Goal: Task Accomplishment & Management: Manage account settings

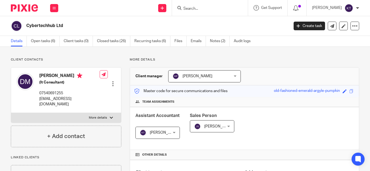
click at [350, 9] on img at bounding box center [349, 8] width 9 height 9
click at [339, 28] on span "Email integration" at bounding box center [342, 30] width 28 height 4
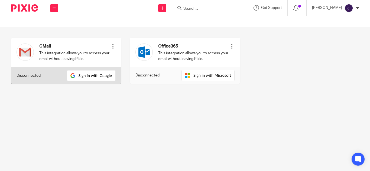
click at [110, 43] on div "Connect" at bounding box center [112, 53] width 5 height 24
click at [111, 49] on div at bounding box center [112, 46] width 5 height 5
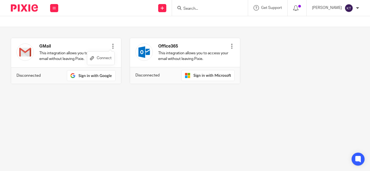
click at [106, 60] on link "Connect" at bounding box center [101, 58] width 22 height 8
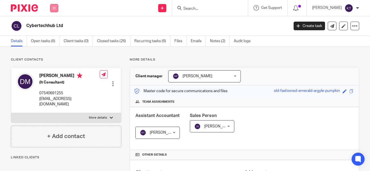
click at [54, 10] on button at bounding box center [54, 8] width 8 height 8
click at [54, 41] on link "Clients" at bounding box center [53, 41] width 12 height 4
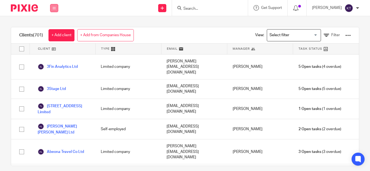
click at [56, 7] on icon at bounding box center [54, 8] width 3 height 3
click at [103, 10] on div "Send new email Create task Add client Get Support Contact via email Check our d…" at bounding box center [217, 8] width 306 height 16
click at [306, 35] on input "Search for option" at bounding box center [293, 35] width 50 height 9
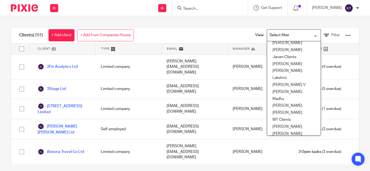
scroll to position [98, 0]
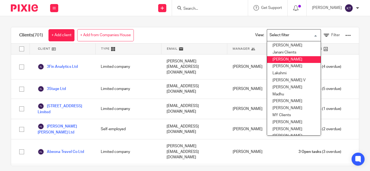
click at [284, 57] on li "Kavya T" at bounding box center [294, 59] width 54 height 7
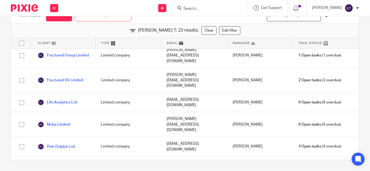
scroll to position [238, 0]
drag, startPoint x: 67, startPoint y: 148, endPoint x: 21, endPoint y: 148, distance: 46.6
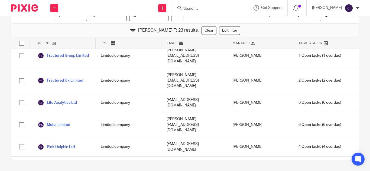
checkbox input "false"
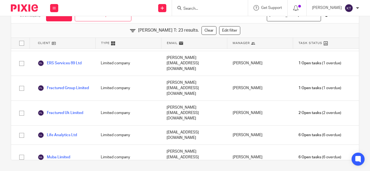
scroll to position [0, 0]
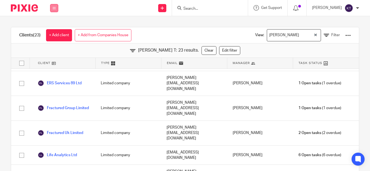
click at [55, 9] on icon at bounding box center [54, 8] width 3 height 3
click at [86, 19] on div "Clients (23) + Add client + Add from Companies House View: Kavya T Loading... F…" at bounding box center [185, 93] width 370 height 155
click at [52, 9] on button at bounding box center [54, 8] width 8 height 8
click at [52, 24] on link "Work" at bounding box center [51, 25] width 9 height 4
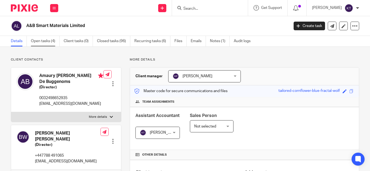
click at [45, 39] on link "Open tasks (4)" at bounding box center [45, 41] width 29 height 11
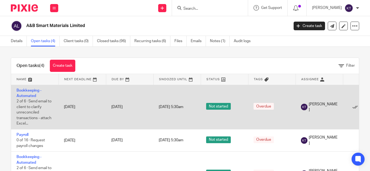
click at [328, 104] on div "[PERSON_NAME]" at bounding box center [319, 107] width 37 height 11
click at [126, 107] on link "[DATE]" at bounding box center [123, 108] width 24 height 6
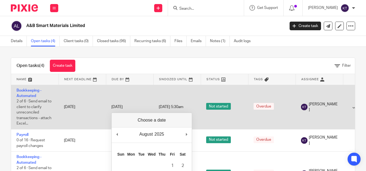
click at [98, 106] on td "[DATE]" at bounding box center [82, 107] width 47 height 45
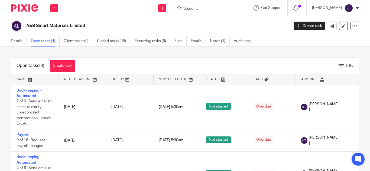
click at [222, 81] on icon at bounding box center [223, 80] width 4 height 4
click at [220, 77] on th "Status" at bounding box center [224, 79] width 47 height 11
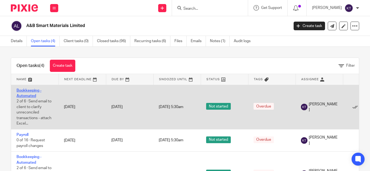
scroll to position [25, 0]
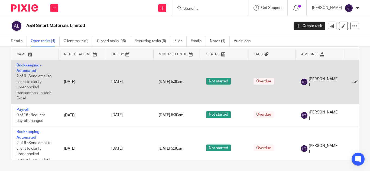
drag, startPoint x: 32, startPoint y: 68, endPoint x: 24, endPoint y: 69, distance: 8.4
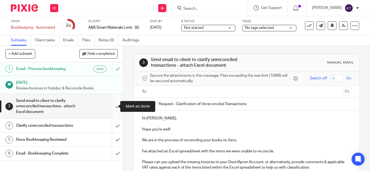
click at [111, 106] on input "submit" at bounding box center [61, 106] width 123 height 25
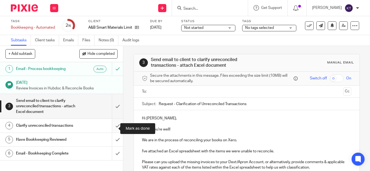
click at [112, 129] on input "submit" at bounding box center [61, 126] width 123 height 14
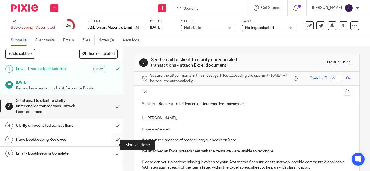
click at [112, 147] on input "submit" at bounding box center [61, 140] width 123 height 14
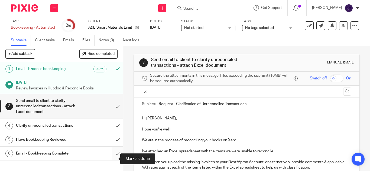
click at [111, 161] on input "submit" at bounding box center [61, 154] width 123 height 14
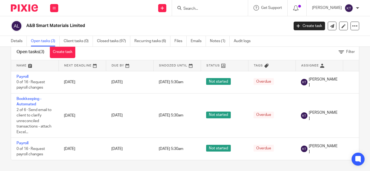
scroll to position [18, 0]
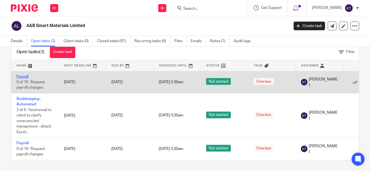
click at [24, 75] on link "Payroll" at bounding box center [23, 77] width 12 height 4
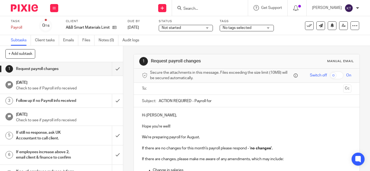
scroll to position [158, 0]
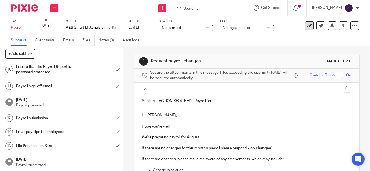
click at [307, 25] on icon at bounding box center [309, 25] width 5 height 5
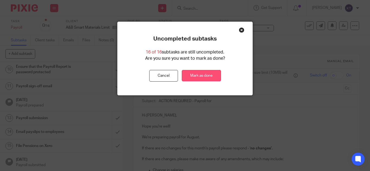
click at [196, 77] on link "Mark as done" at bounding box center [201, 76] width 39 height 12
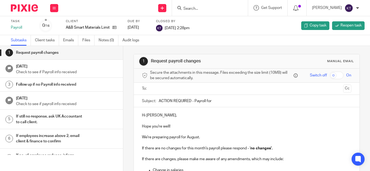
click at [47, 27] on small "/16" at bounding box center [47, 25] width 5 height 3
click at [21, 40] on link "Subtasks" at bounding box center [21, 40] width 20 height 11
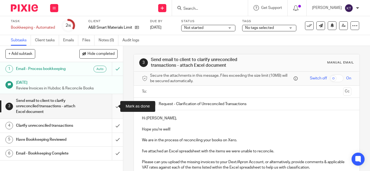
click at [112, 107] on input "submit" at bounding box center [61, 106] width 123 height 25
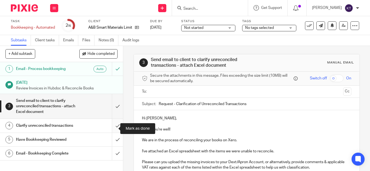
click at [112, 127] on input "submit" at bounding box center [61, 126] width 123 height 14
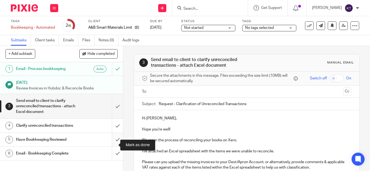
click at [113, 146] on input "submit" at bounding box center [61, 140] width 123 height 14
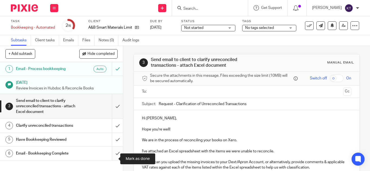
click at [112, 161] on input "submit" at bounding box center [61, 154] width 123 height 14
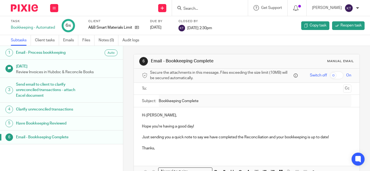
click at [21, 44] on link "Subtasks" at bounding box center [21, 40] width 20 height 11
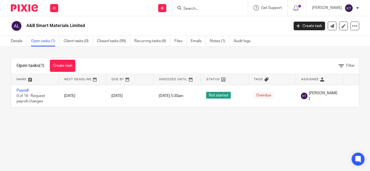
drag, startPoint x: 20, startPoint y: 90, endPoint x: 108, endPoint y: 51, distance: 96.3
click at [108, 51] on div "Open tasks (1) Create task Filter Name Next Deadline Due By Snoozed Until Statu…" at bounding box center [185, 83] width 370 height 72
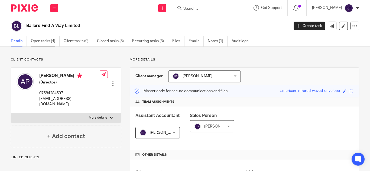
click at [53, 42] on link "Open tasks (4)" at bounding box center [45, 41] width 29 height 11
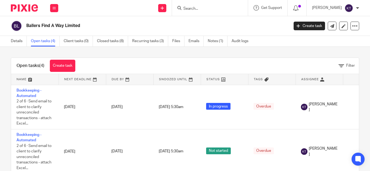
click at [319, 80] on link at bounding box center [319, 79] width 47 height 11
click at [352, 26] on icon at bounding box center [354, 25] width 5 height 5
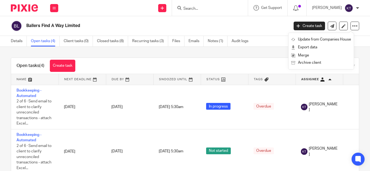
click at [266, 45] on div "Details Open tasks (4) Client tasks (0) Closed tasks (8) Recurring tasks (3) Fi…" at bounding box center [185, 41] width 370 height 11
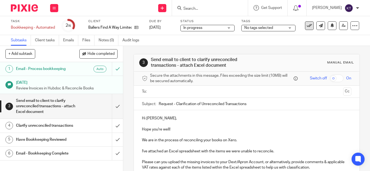
click at [307, 26] on icon at bounding box center [309, 25] width 5 height 5
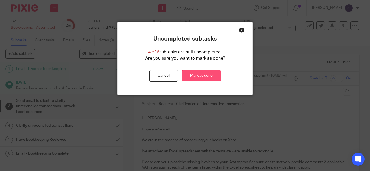
click at [202, 78] on link "Mark as done" at bounding box center [201, 76] width 39 height 12
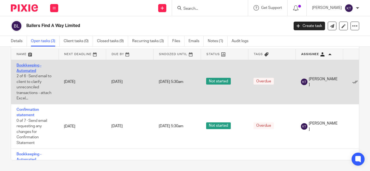
drag, startPoint x: 27, startPoint y: 69, endPoint x: 20, endPoint y: 70, distance: 7.1
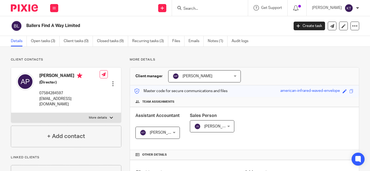
scroll to position [158, 0]
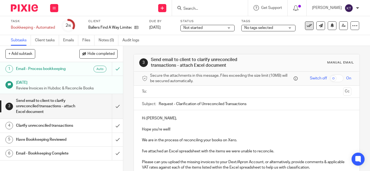
click at [307, 25] on icon at bounding box center [309, 25] width 5 height 5
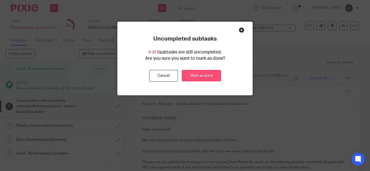
click at [197, 73] on link "Mark as done" at bounding box center [201, 76] width 39 height 12
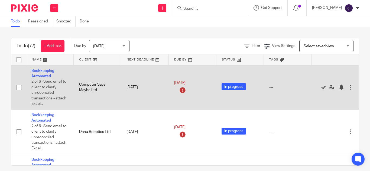
click at [19, 87] on input "checkbox" at bounding box center [19, 88] width 10 height 10
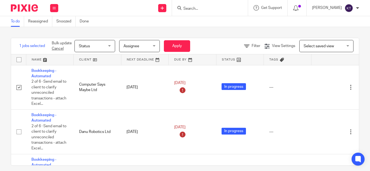
click at [137, 43] on span "Assignee" at bounding box center [138, 45] width 29 height 11
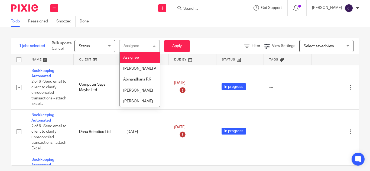
click at [137, 46] on div "Assignee" at bounding box center [132, 46] width 16 height 4
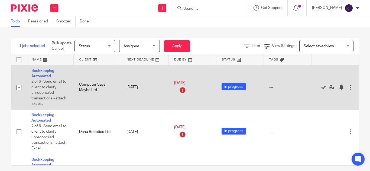
click at [20, 87] on input "checkbox" at bounding box center [19, 88] width 10 height 10
checkbox input "false"
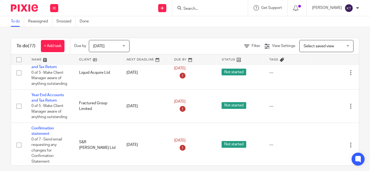
scroll to position [339, 0]
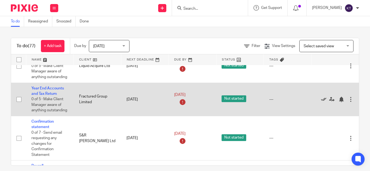
click at [323, 99] on icon at bounding box center [323, 99] width 5 height 5
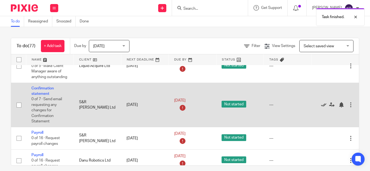
click at [321, 106] on icon at bounding box center [323, 104] width 5 height 5
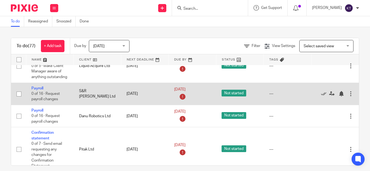
click at [20, 94] on input "checkbox" at bounding box center [19, 94] width 10 height 10
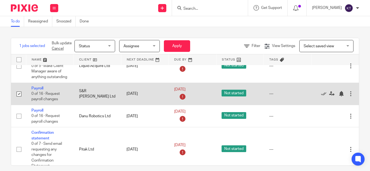
click at [19, 94] on input "checkbox" at bounding box center [19, 94] width 10 height 10
checkbox input "false"
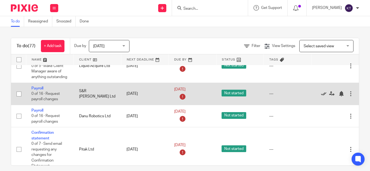
click at [321, 93] on icon at bounding box center [323, 93] width 5 height 5
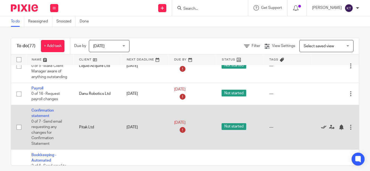
click at [321, 126] on icon at bounding box center [323, 127] width 5 height 5
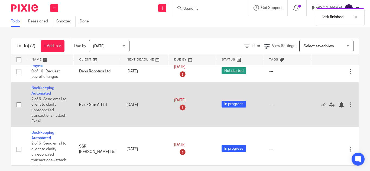
scroll to position [362, 0]
click at [321, 106] on icon at bounding box center [323, 104] width 5 height 5
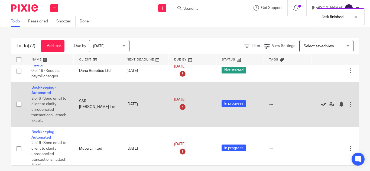
click at [321, 106] on icon at bounding box center [323, 104] width 5 height 5
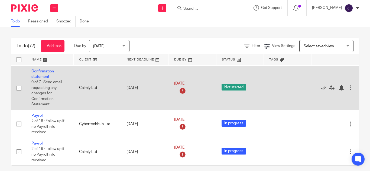
scroll to position [423, 0]
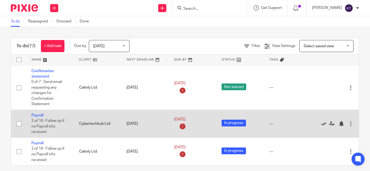
click at [323, 124] on icon at bounding box center [323, 123] width 5 height 5
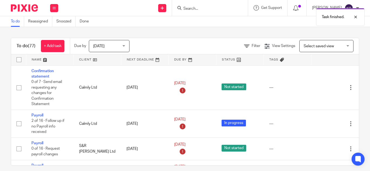
click at [323, 124] on icon at bounding box center [323, 123] width 5 height 5
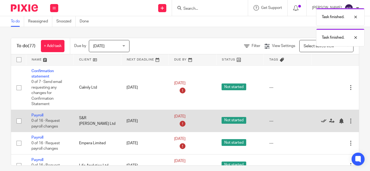
click at [322, 123] on icon at bounding box center [323, 121] width 5 height 5
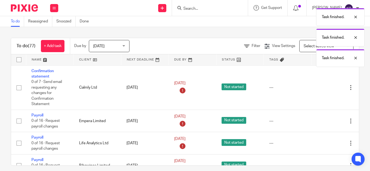
click at [322, 123] on icon at bounding box center [323, 121] width 5 height 5
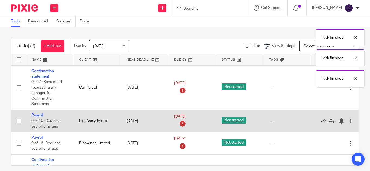
click at [322, 123] on icon at bounding box center [323, 121] width 5 height 5
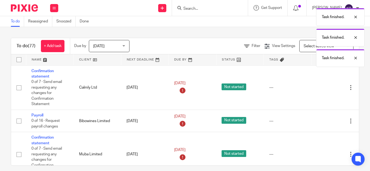
click at [322, 123] on icon at bounding box center [323, 121] width 5 height 5
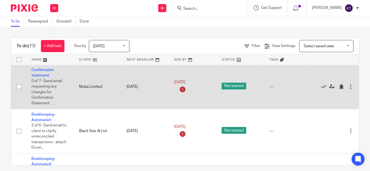
scroll to position [469, 0]
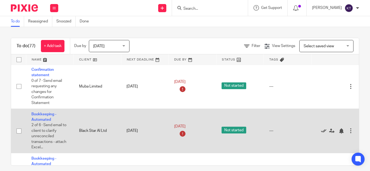
click at [322, 130] on icon at bounding box center [323, 131] width 5 height 5
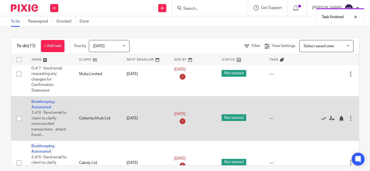
scroll to position [482, 0]
click at [323, 118] on icon at bounding box center [323, 118] width 5 height 5
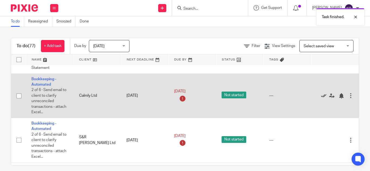
scroll to position [504, 0]
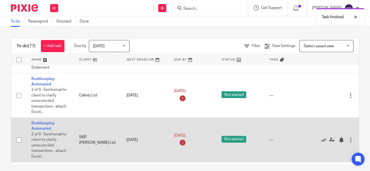
click at [322, 141] on icon at bounding box center [323, 140] width 5 height 5
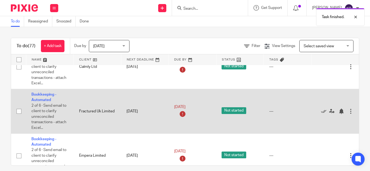
scroll to position [533, 0]
click at [324, 109] on icon at bounding box center [323, 111] width 5 height 5
click at [323, 109] on icon at bounding box center [323, 111] width 5 height 5
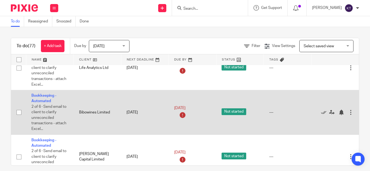
scroll to position [622, 0]
click at [323, 112] on icon at bounding box center [323, 111] width 5 height 5
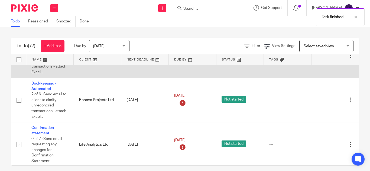
scroll to position [678, 0]
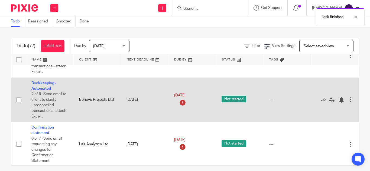
click at [323, 100] on icon at bounding box center [323, 100] width 5 height 5
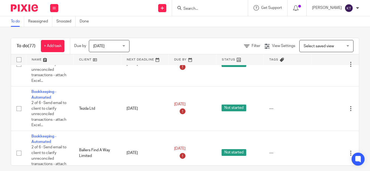
scroll to position [1071, 0]
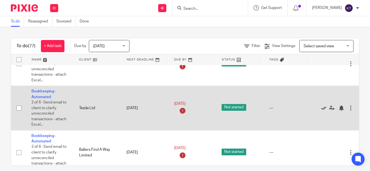
click at [322, 108] on icon at bounding box center [323, 108] width 5 height 5
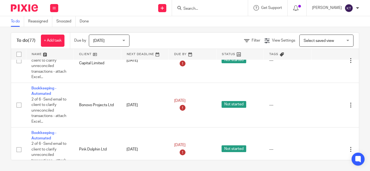
scroll to position [1648, 0]
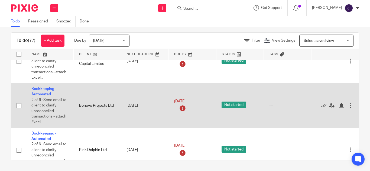
click at [323, 105] on icon at bounding box center [323, 105] width 5 height 5
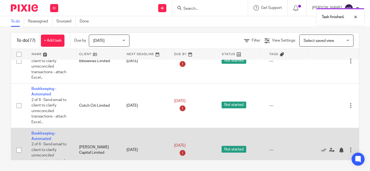
scroll to position [1558, 0]
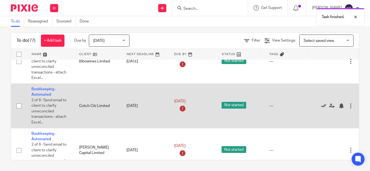
click at [323, 105] on icon at bounding box center [323, 105] width 5 height 5
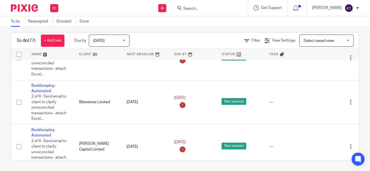
scroll to position [1514, 0]
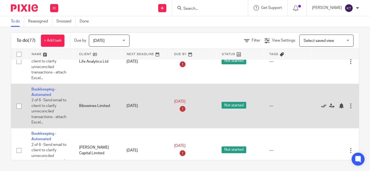
click at [323, 106] on icon at bounding box center [323, 105] width 5 height 5
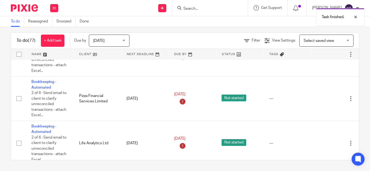
scroll to position [1432, 0]
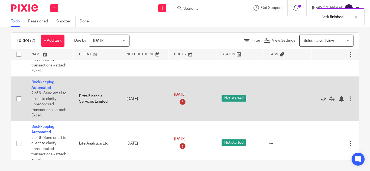
click at [323, 99] on icon at bounding box center [323, 98] width 5 height 5
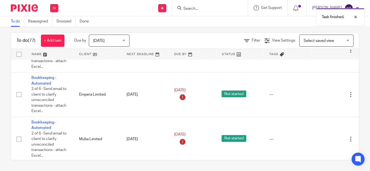
scroll to position [1346, 0]
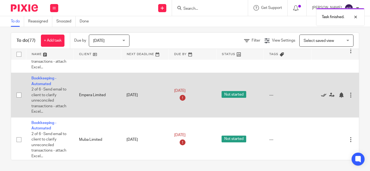
click at [324, 95] on icon at bounding box center [323, 95] width 5 height 5
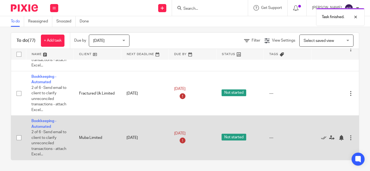
scroll to position [1303, 0]
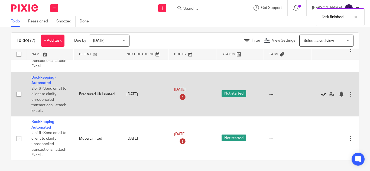
click at [323, 93] on icon at bounding box center [323, 94] width 5 height 5
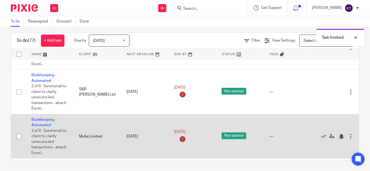
scroll to position [1260, 0]
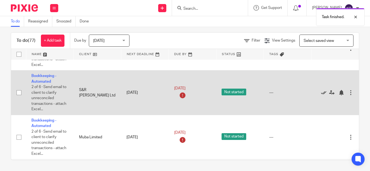
click at [321, 92] on icon at bounding box center [323, 92] width 5 height 5
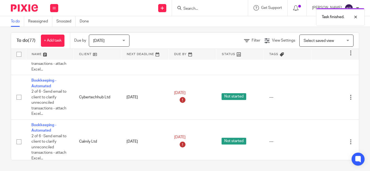
scroll to position [1165, 0]
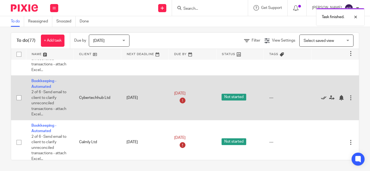
click at [323, 98] on icon at bounding box center [323, 97] width 5 height 5
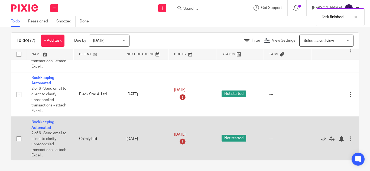
scroll to position [1123, 0]
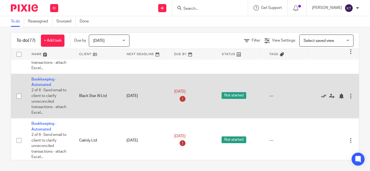
click at [321, 96] on icon at bounding box center [323, 96] width 5 height 5
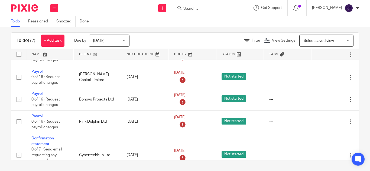
scroll to position [930, 0]
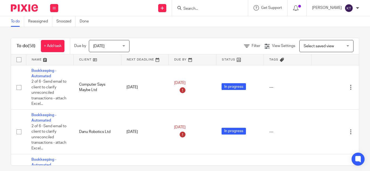
click at [194, 8] on input "Search" at bounding box center [207, 9] width 49 height 5
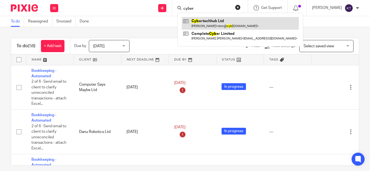
type input "cyber"
click at [216, 22] on link at bounding box center [240, 23] width 117 height 12
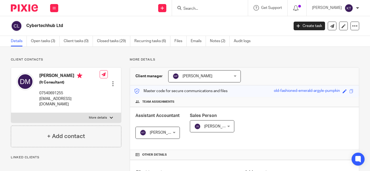
click at [350, 9] on img at bounding box center [349, 8] width 9 height 9
click at [335, 30] on span "Email integration" at bounding box center [342, 30] width 28 height 4
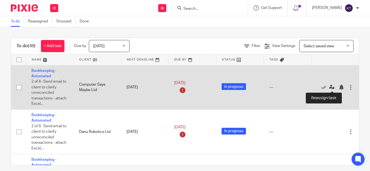
click at [332, 88] on icon at bounding box center [331, 87] width 5 height 5
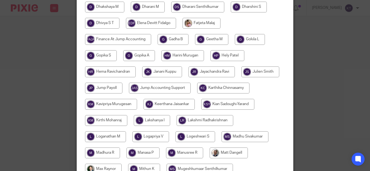
scroll to position [203, 0]
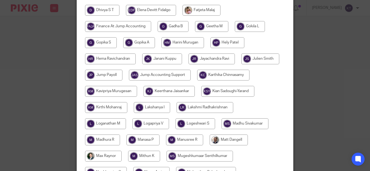
click at [120, 137] on input "radio" at bounding box center [102, 140] width 35 height 11
radio input "true"
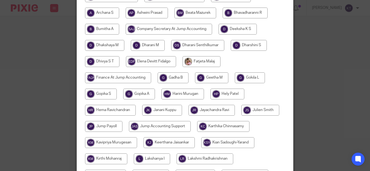
scroll to position [0, 0]
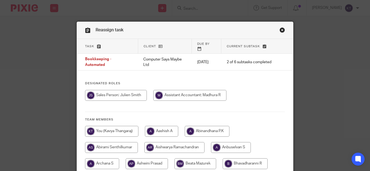
click at [280, 31] on link "Close this dialog window" at bounding box center [282, 30] width 5 height 7
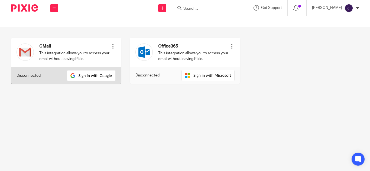
click at [111, 46] on div at bounding box center [112, 46] width 5 height 5
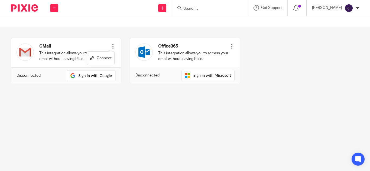
click at [102, 59] on link "Connect" at bounding box center [101, 58] width 22 height 8
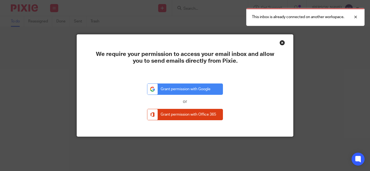
click at [281, 43] on div "Close this dialog window" at bounding box center [282, 42] width 5 height 5
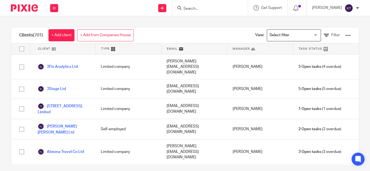
click at [351, 8] on img at bounding box center [349, 8] width 9 height 9
click at [334, 30] on span "Email integration" at bounding box center [342, 30] width 28 height 4
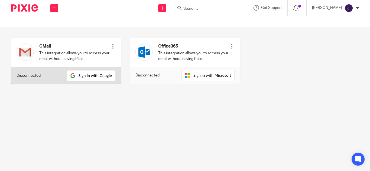
click at [110, 46] on div at bounding box center [112, 46] width 5 height 5
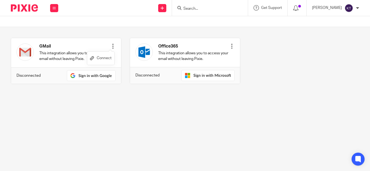
click at [105, 61] on link "Connect" at bounding box center [101, 58] width 22 height 8
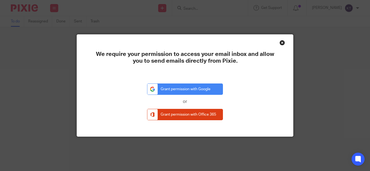
click at [280, 42] on div "Close this dialog window" at bounding box center [282, 42] width 5 height 5
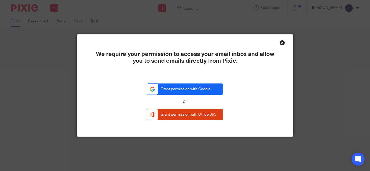
click at [197, 90] on link "Grant permission with Google" at bounding box center [185, 90] width 76 height 12
click at [187, 92] on link "Grant permission with Google" at bounding box center [185, 90] width 76 height 12
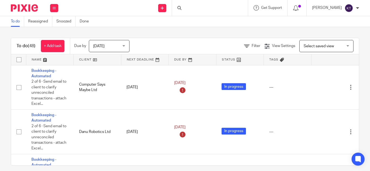
click at [350, 9] on img at bounding box center [349, 8] width 9 height 9
click at [337, 30] on span "Email integration" at bounding box center [342, 30] width 28 height 4
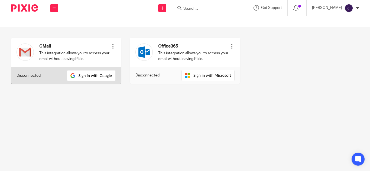
click at [110, 46] on div at bounding box center [112, 46] width 5 height 5
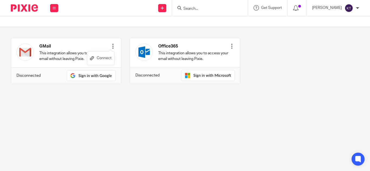
click at [103, 57] on link "Connect" at bounding box center [101, 58] width 22 height 8
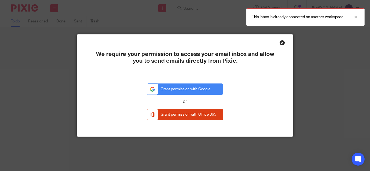
click at [280, 43] on div "Close this dialog window" at bounding box center [282, 42] width 5 height 5
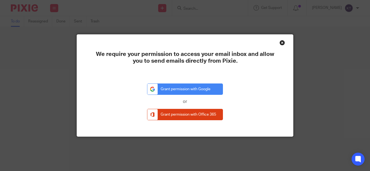
click at [280, 44] on div "Close this dialog window" at bounding box center [282, 42] width 5 height 5
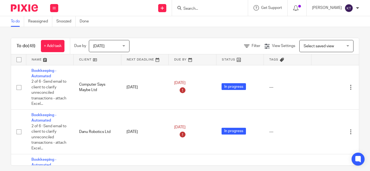
click at [347, 6] on img at bounding box center [349, 8] width 9 height 9
click at [345, 30] on span "Email integration" at bounding box center [342, 30] width 28 height 4
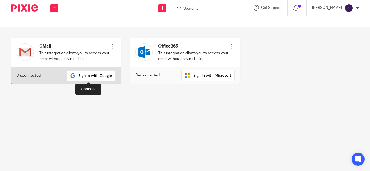
click at [95, 78] on img at bounding box center [91, 75] width 49 height 11
